Goal: Find specific page/section

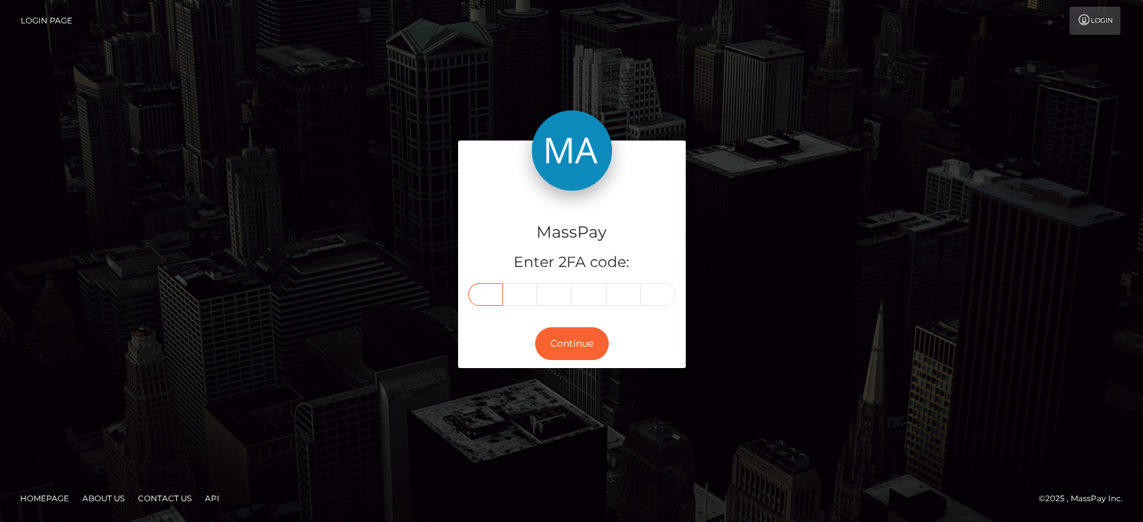
click at [487, 293] on input "text" at bounding box center [485, 294] width 35 height 23
paste input "3"
type input "3"
type input "1"
type input "5"
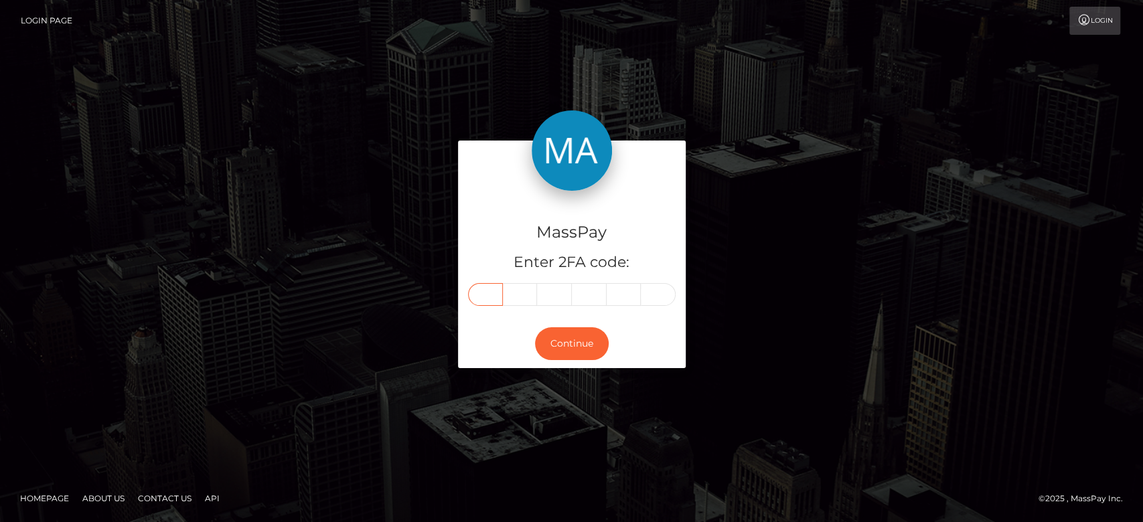
type input "6"
type input "8"
type input "6"
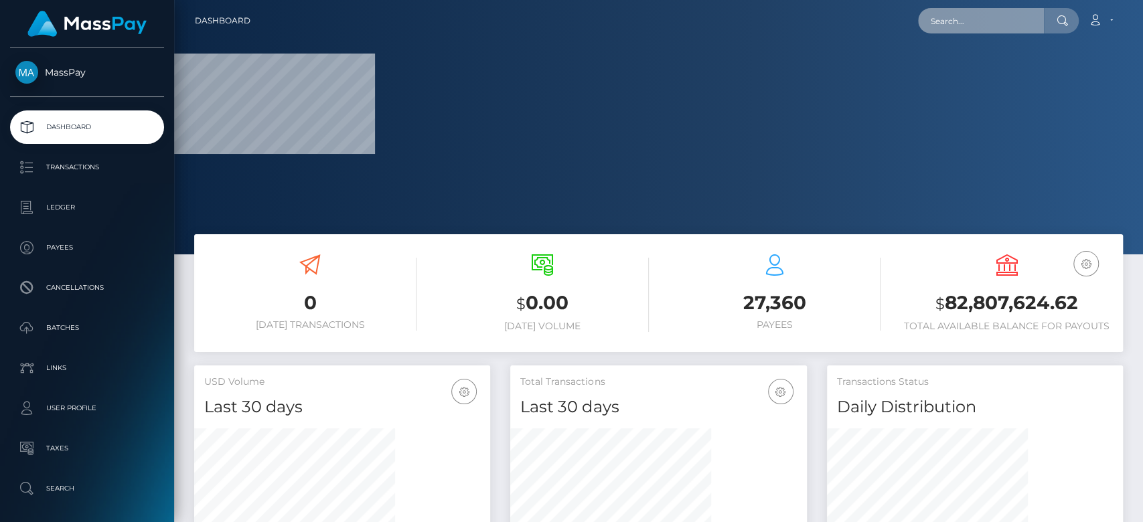
click at [939, 28] on input "text" at bounding box center [981, 20] width 126 height 25
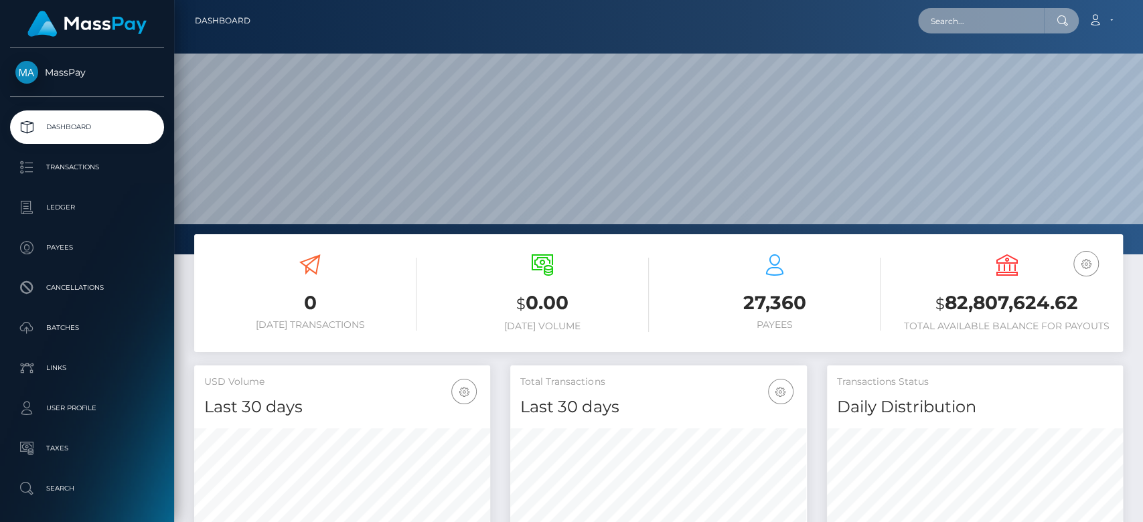
scroll to position [236, 296]
paste input "noelleblais0@gmail.com"
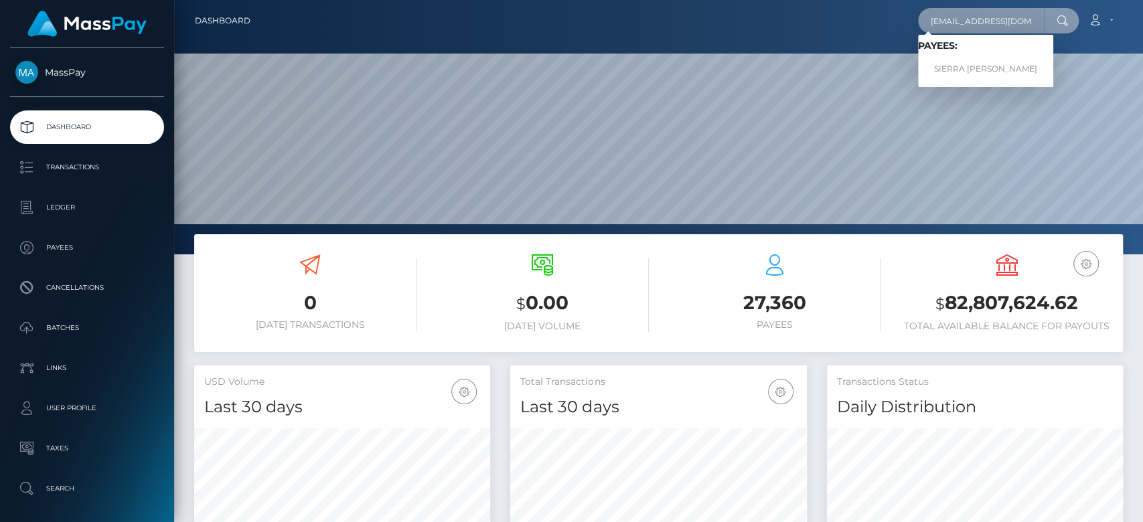
type input "noelleblais0@gmail.com"
click at [947, 62] on link "SIERRA NOELLE BLAIS" at bounding box center [985, 69] width 135 height 25
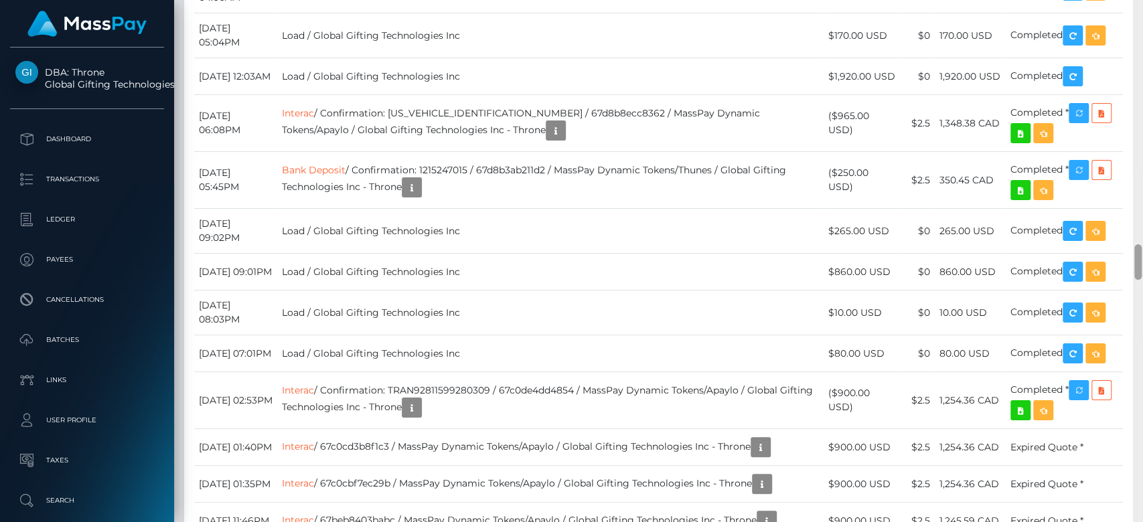
scroll to position [3587, 0]
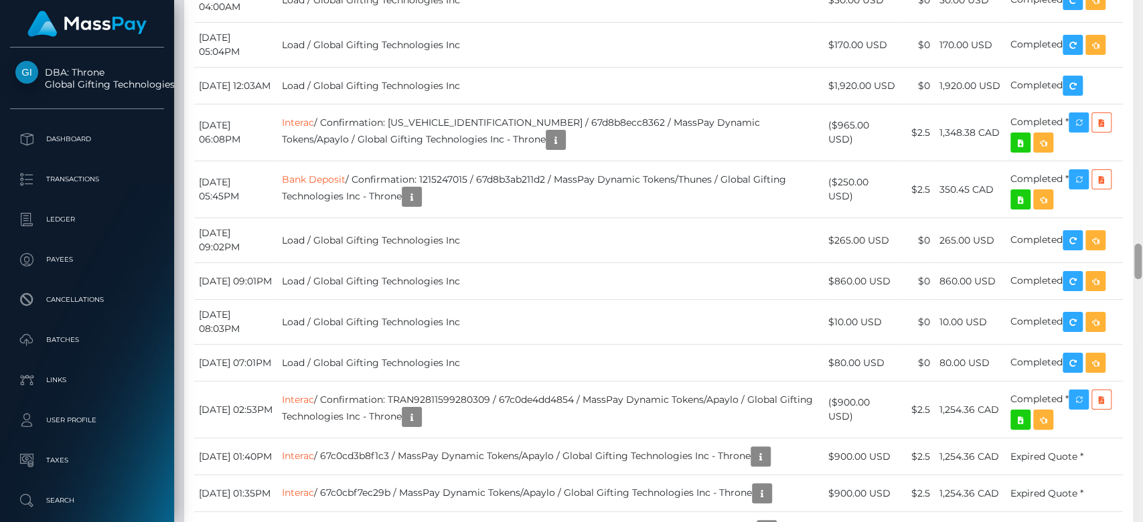
click at [1142, 275] on div at bounding box center [1138, 261] width 10 height 523
